Goal: Find specific page/section: Find specific page/section

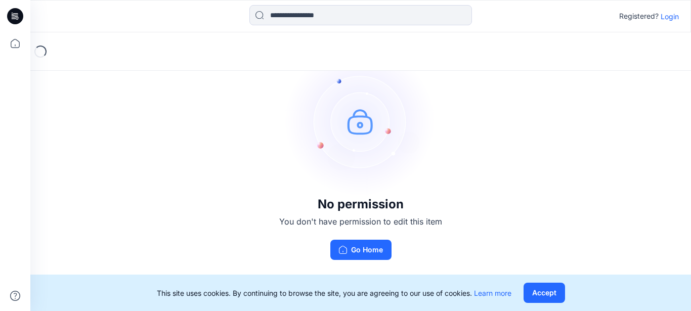
click at [671, 16] on p "Login" at bounding box center [669, 16] width 18 height 11
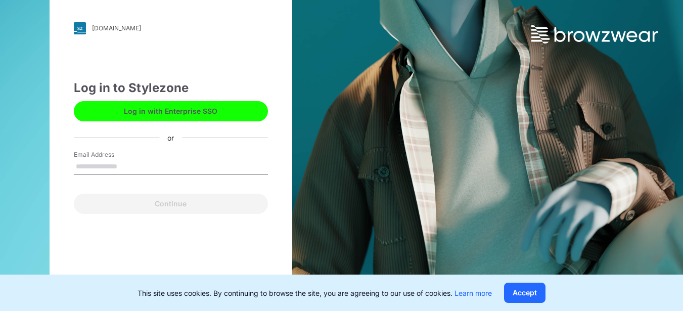
click at [106, 165] on input "Email Address" at bounding box center [171, 166] width 194 height 15
type input "**********"
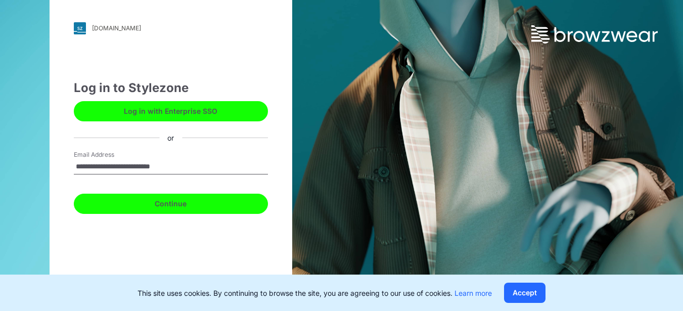
click at [152, 208] on button "Continue" at bounding box center [171, 204] width 194 height 20
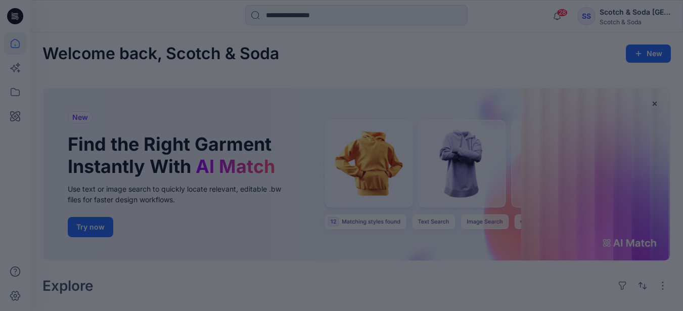
click at [228, 203] on div at bounding box center [341, 155] width 683 height 311
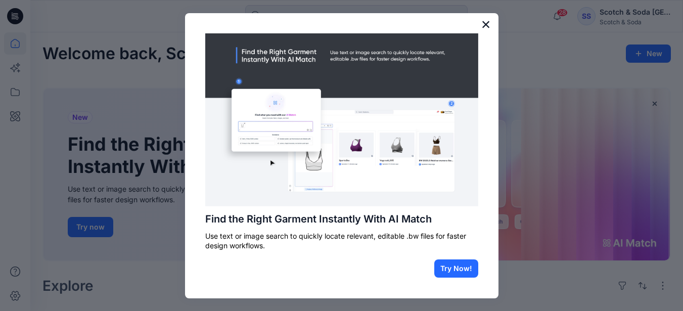
click at [481, 23] on button "×" at bounding box center [486, 24] width 10 height 16
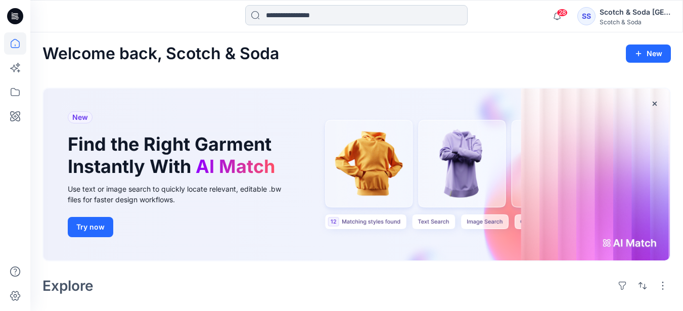
click at [306, 13] on input at bounding box center [356, 15] width 223 height 20
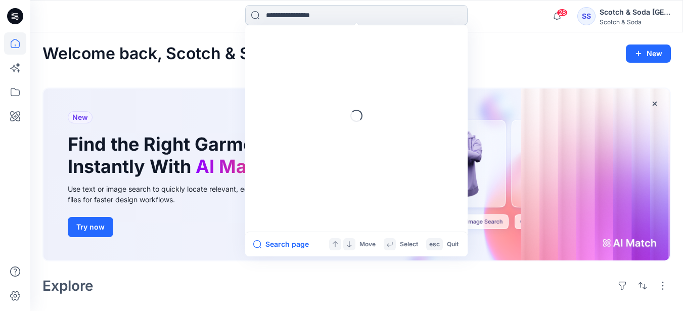
paste input "******"
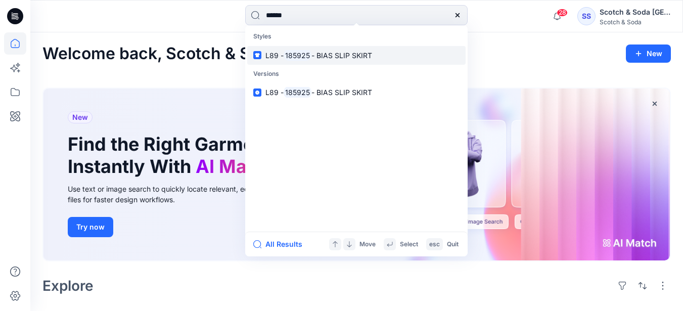
type input "******"
click at [305, 54] on mark "185925" at bounding box center [298, 56] width 28 height 12
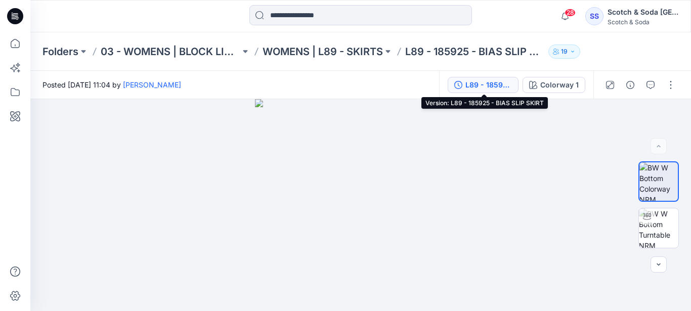
click at [497, 85] on div "L89 - 185925 - BIAS SLIP SKIRT" at bounding box center [488, 84] width 47 height 11
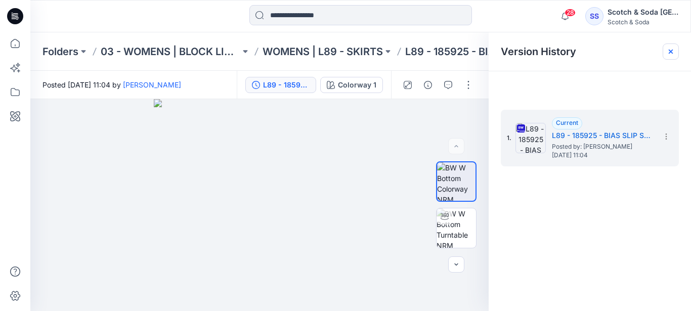
click at [671, 50] on icon at bounding box center [670, 52] width 8 height 8
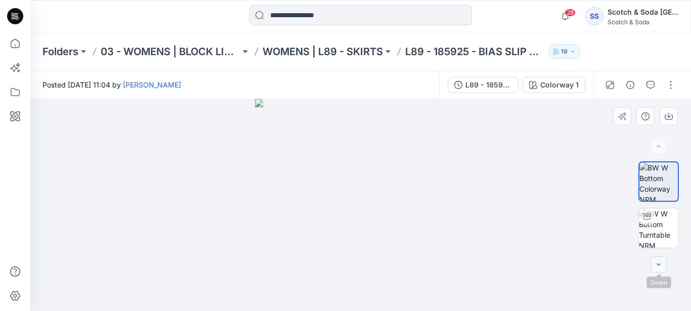
click at [663, 264] on button "button" at bounding box center [658, 264] width 16 height 16
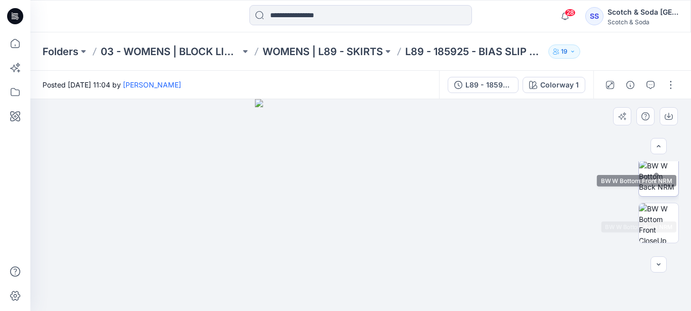
scroll to position [185, 0]
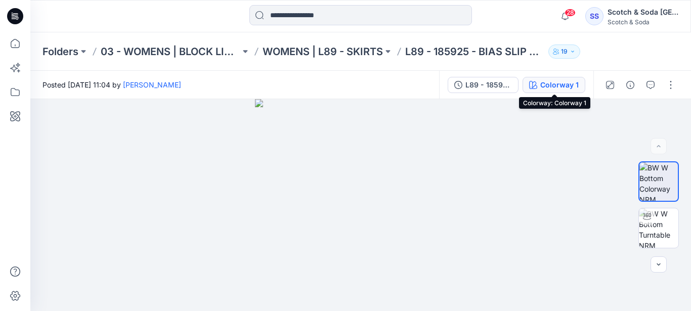
click at [554, 84] on div "Colorway 1" at bounding box center [559, 84] width 38 height 11
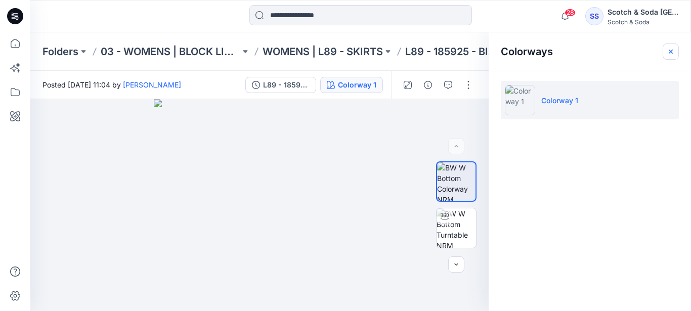
click at [672, 52] on icon "button" at bounding box center [670, 52] width 8 height 8
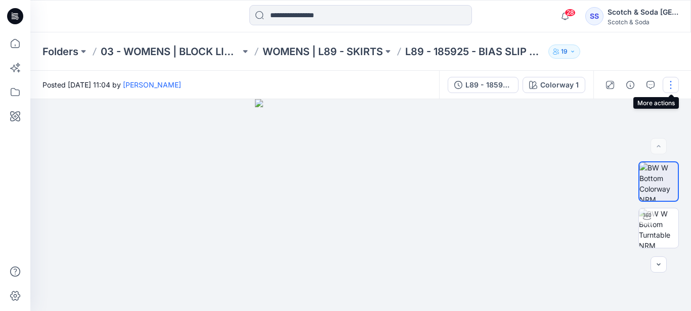
click at [673, 87] on button "button" at bounding box center [670, 85] width 16 height 16
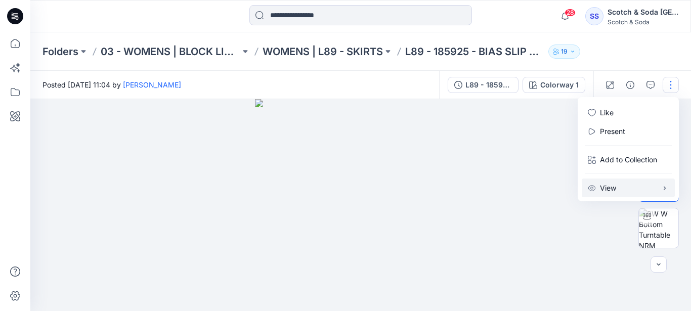
click at [628, 189] on button "View" at bounding box center [628, 188] width 93 height 19
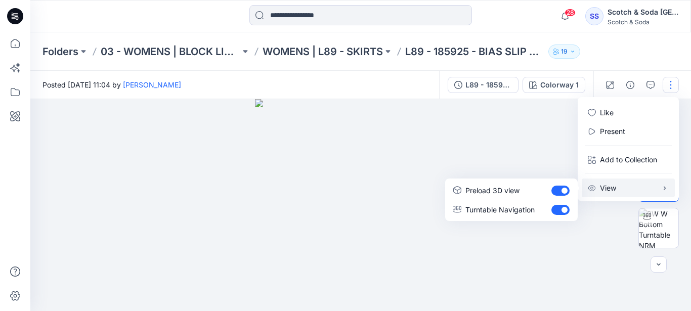
click at [537, 132] on div at bounding box center [360, 205] width 660 height 212
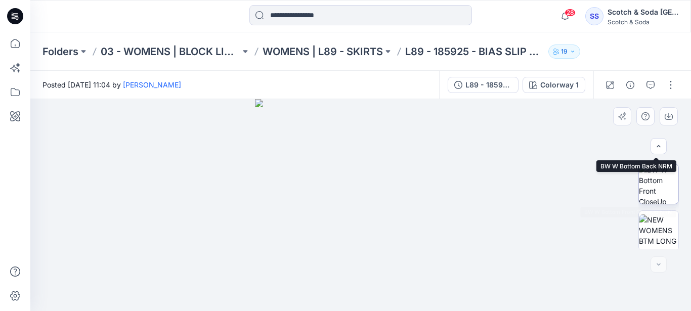
scroll to position [185, 0]
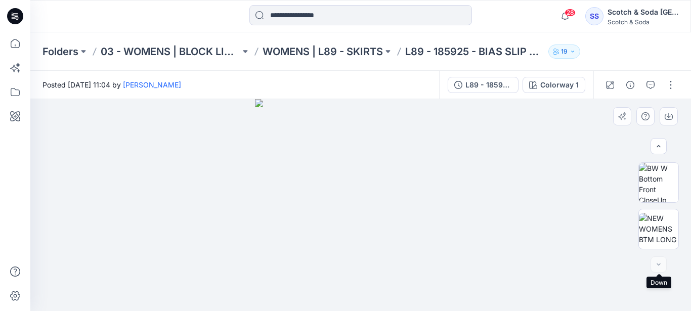
click at [662, 263] on div at bounding box center [658, 264] width 16 height 16
click at [661, 263] on div at bounding box center [658, 264] width 16 height 16
click at [320, 200] on img at bounding box center [361, 205] width 212 height 212
click at [351, 191] on img at bounding box center [361, 205] width 212 height 212
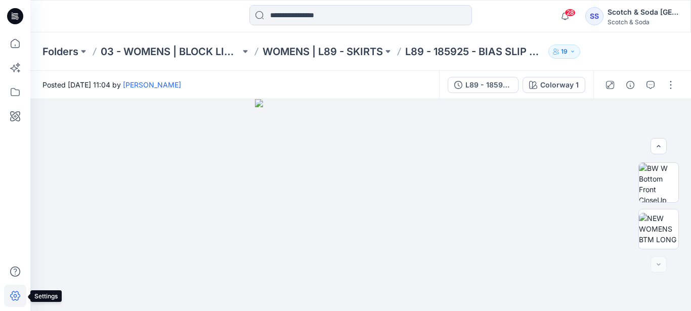
click at [10, 299] on icon at bounding box center [15, 296] width 22 height 22
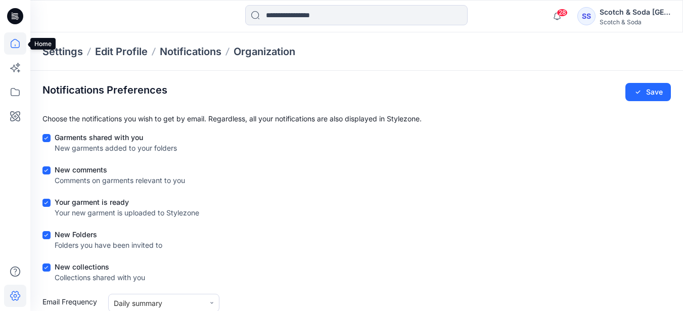
click at [14, 41] on icon at bounding box center [15, 43] width 22 height 22
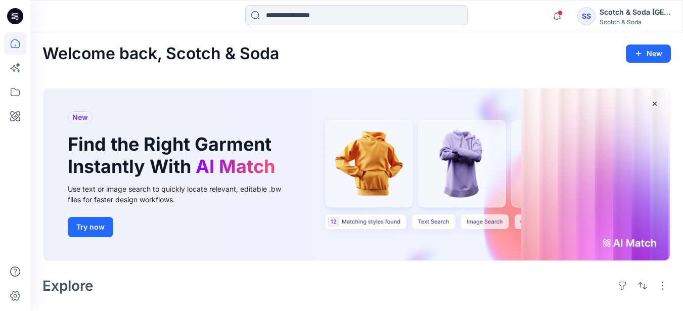
click at [280, 14] on input at bounding box center [356, 15] width 223 height 20
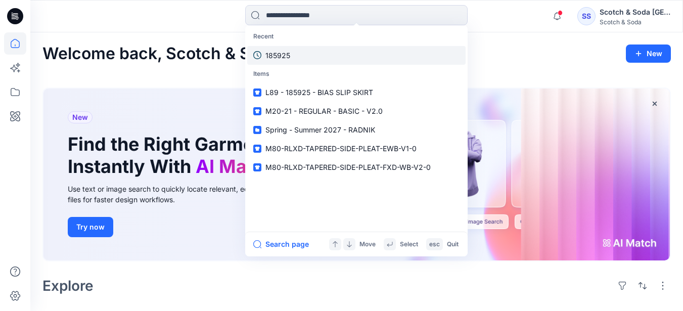
click at [285, 53] on p "185925" at bounding box center [277, 55] width 25 height 11
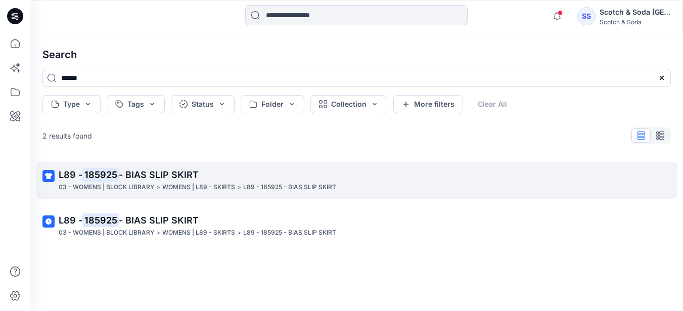
click at [143, 173] on span "- BIAS SLIP SKIRT" at bounding box center [159, 174] width 80 height 11
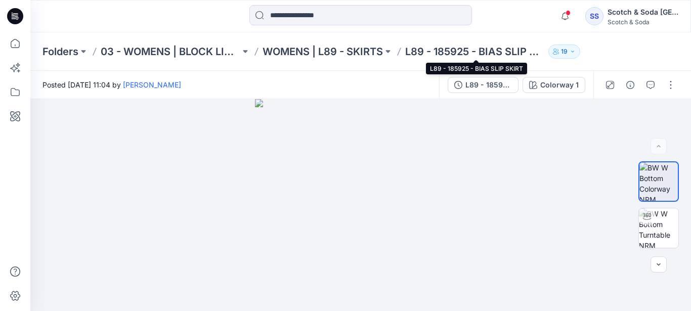
click at [435, 50] on p "L89 - 185925 - BIAS SLIP SKIRT" at bounding box center [475, 52] width 140 height 14
click at [537, 56] on p "L89 - 185925 - BIAS SLIP SKIRT" at bounding box center [475, 52] width 140 height 14
click at [535, 54] on p "L89 - 185925 - BIAS SLIP SKIRT" at bounding box center [475, 52] width 140 height 14
click at [572, 54] on icon "button" at bounding box center [572, 52] width 6 height 6
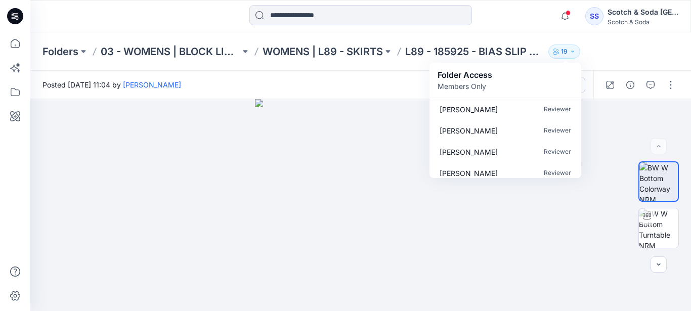
scroll to position [328, 0]
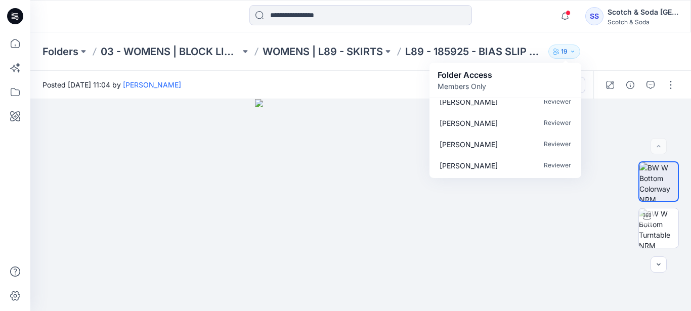
click at [631, 52] on div "Folders 03 - WOMENS | BLOCK LIBRARY WOMENS | L89 - SKIRTS L89 - 185925 - BIAS S…" at bounding box center [360, 51] width 660 height 38
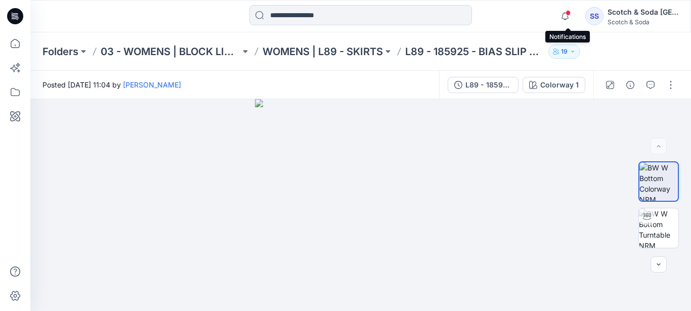
click at [570, 13] on span at bounding box center [567, 13] width 5 height 6
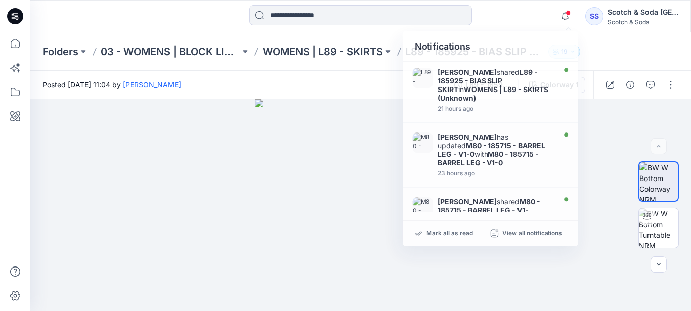
drag, startPoint x: 483, startPoint y: 79, endPoint x: 512, endPoint y: 24, distance: 62.6
click at [512, 24] on div at bounding box center [360, 16] width 330 height 22
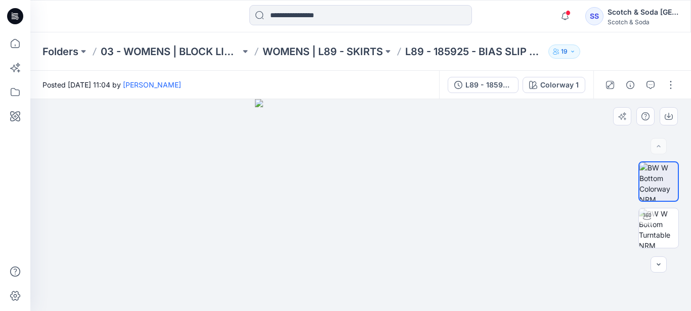
click at [408, 172] on img at bounding box center [361, 205] width 212 height 212
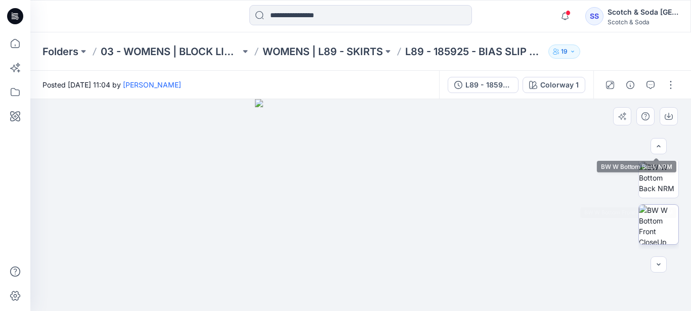
scroll to position [185, 0]
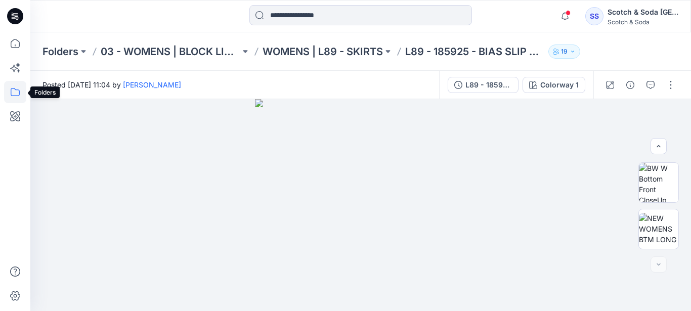
click at [16, 90] on icon at bounding box center [15, 92] width 9 height 8
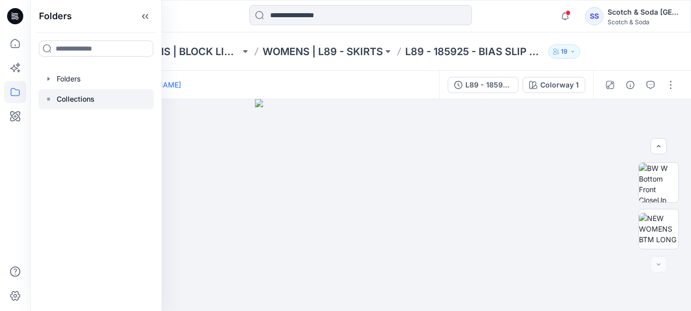
click at [48, 100] on rect at bounding box center [48, 99] width 3 height 3
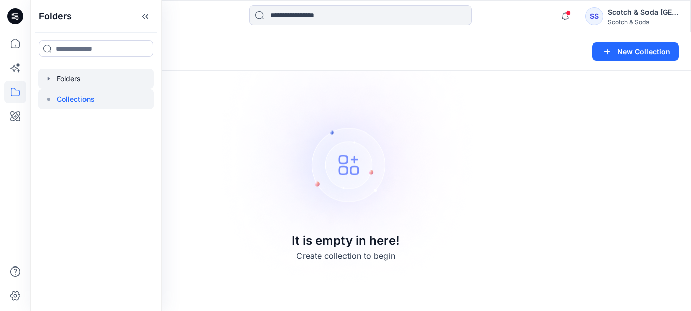
click at [59, 78] on div at bounding box center [95, 79] width 115 height 20
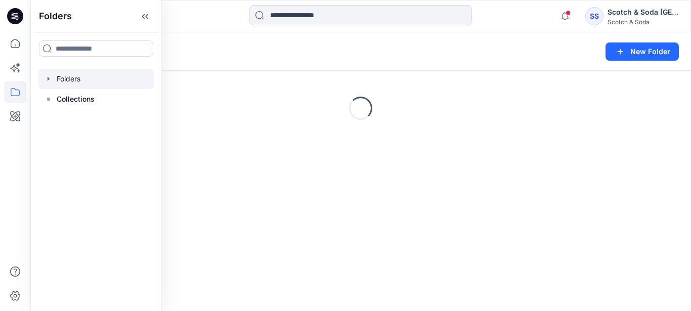
click at [51, 78] on icon "button" at bounding box center [49, 79] width 8 height 8
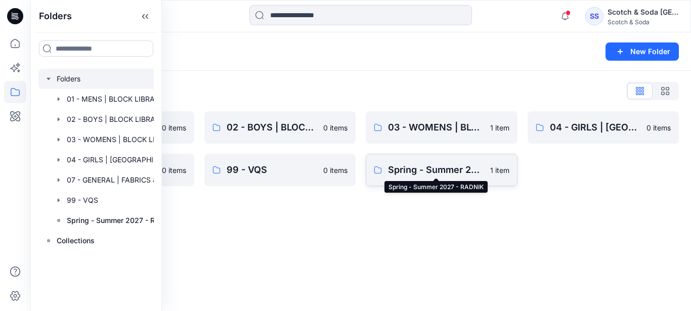
click at [441, 168] on p "Spring - Summer 2027 - RADNIK" at bounding box center [436, 170] width 96 height 14
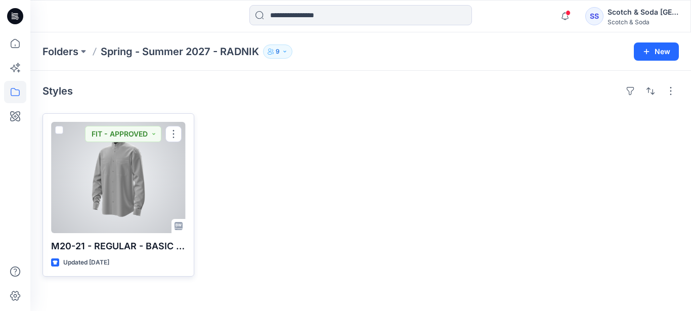
click at [156, 177] on div at bounding box center [118, 177] width 135 height 111
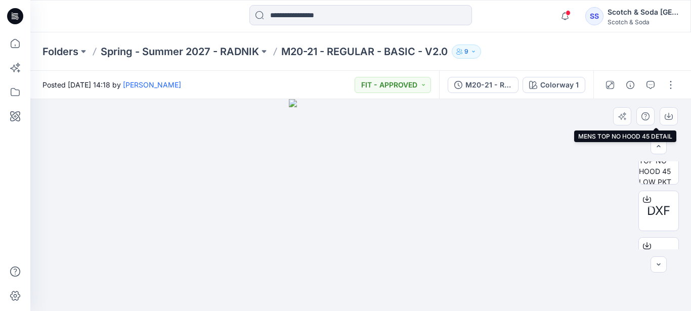
scroll to position [557, 0]
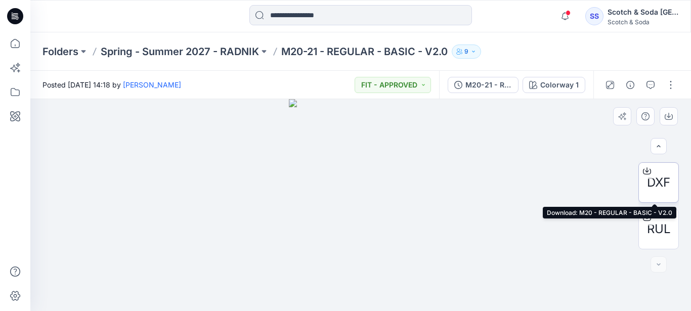
click at [645, 170] on icon at bounding box center [647, 169] width 4 height 5
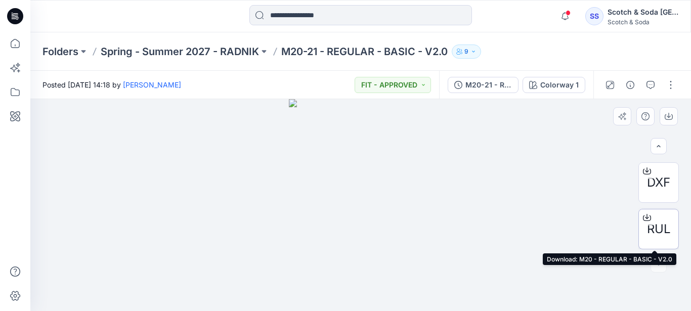
click at [646, 217] on icon at bounding box center [647, 215] width 4 height 5
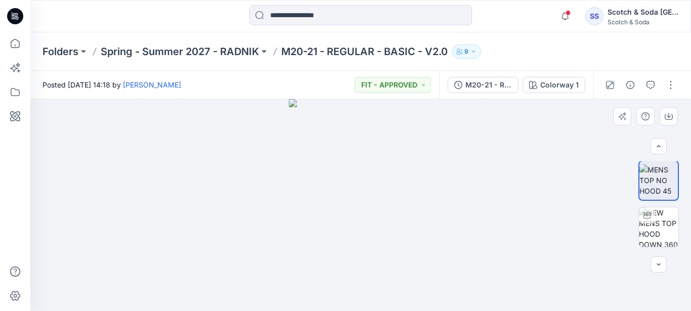
scroll to position [0, 0]
click at [224, 51] on p "Spring - Summer 2027 - RADNIK" at bounding box center [180, 52] width 158 height 14
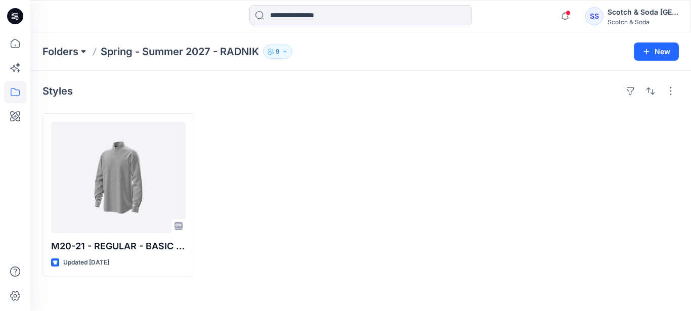
click at [83, 53] on button at bounding box center [83, 52] width 10 height 14
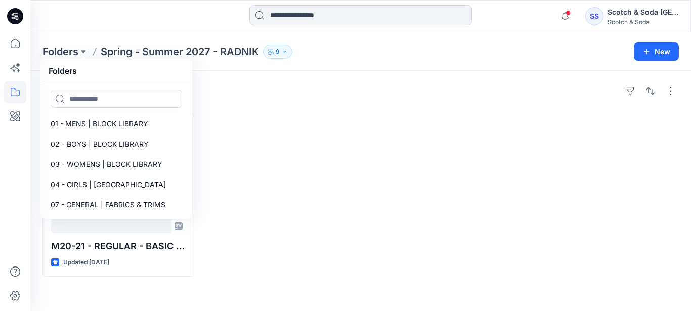
click at [258, 86] on div "Styles" at bounding box center [360, 91] width 636 height 16
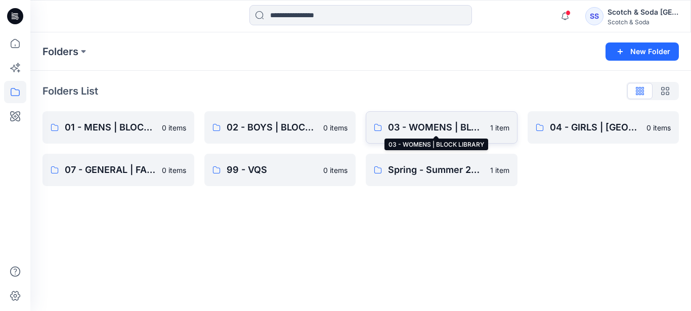
click at [462, 130] on p "03 - WOMENS | BLOCK LIBRARY" at bounding box center [436, 127] width 96 height 14
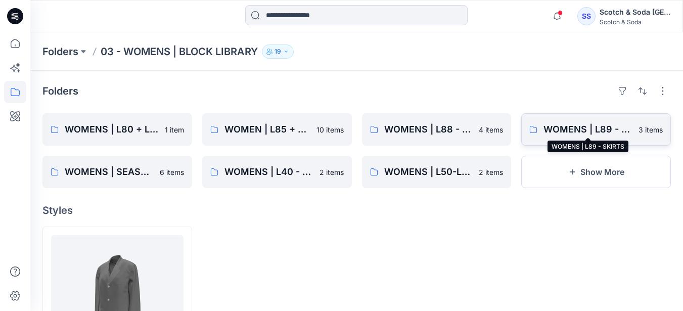
click at [609, 131] on p "WOMENS | L89 - SKIRTS" at bounding box center [588, 129] width 89 height 14
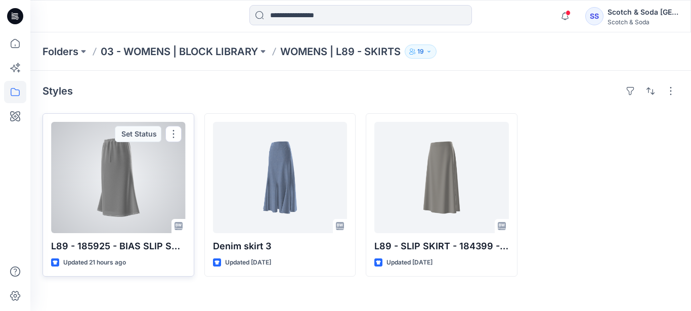
click at [139, 203] on div at bounding box center [118, 177] width 135 height 111
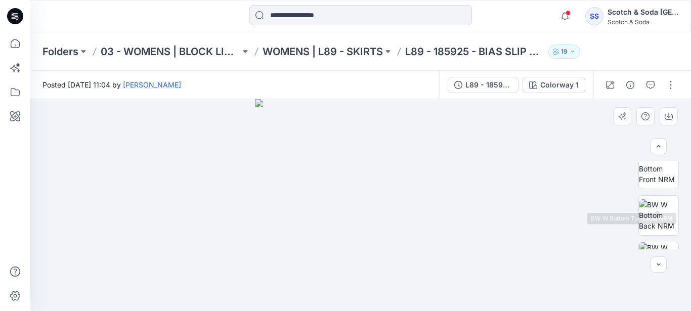
scroll to position [185, 0]
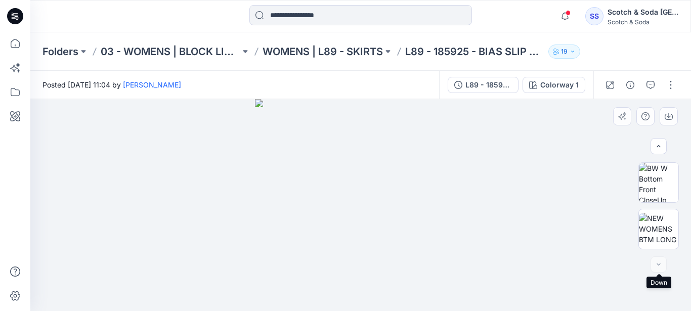
click at [659, 268] on div at bounding box center [658, 264] width 16 height 16
click at [658, 265] on div at bounding box center [658, 264] width 16 height 16
click at [474, 158] on div at bounding box center [360, 205] width 660 height 212
